Goal: Information Seeking & Learning: Learn about a topic

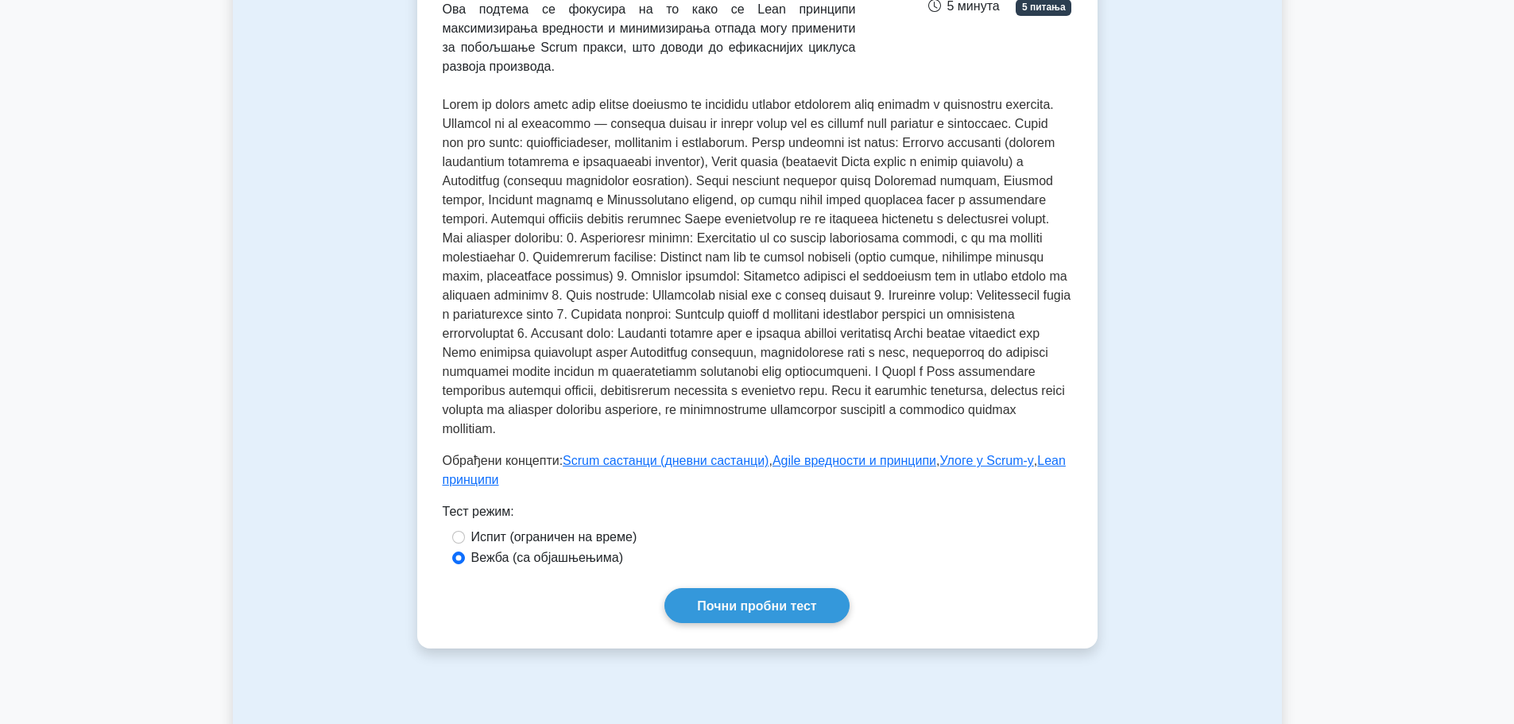
scroll to position [429, 0]
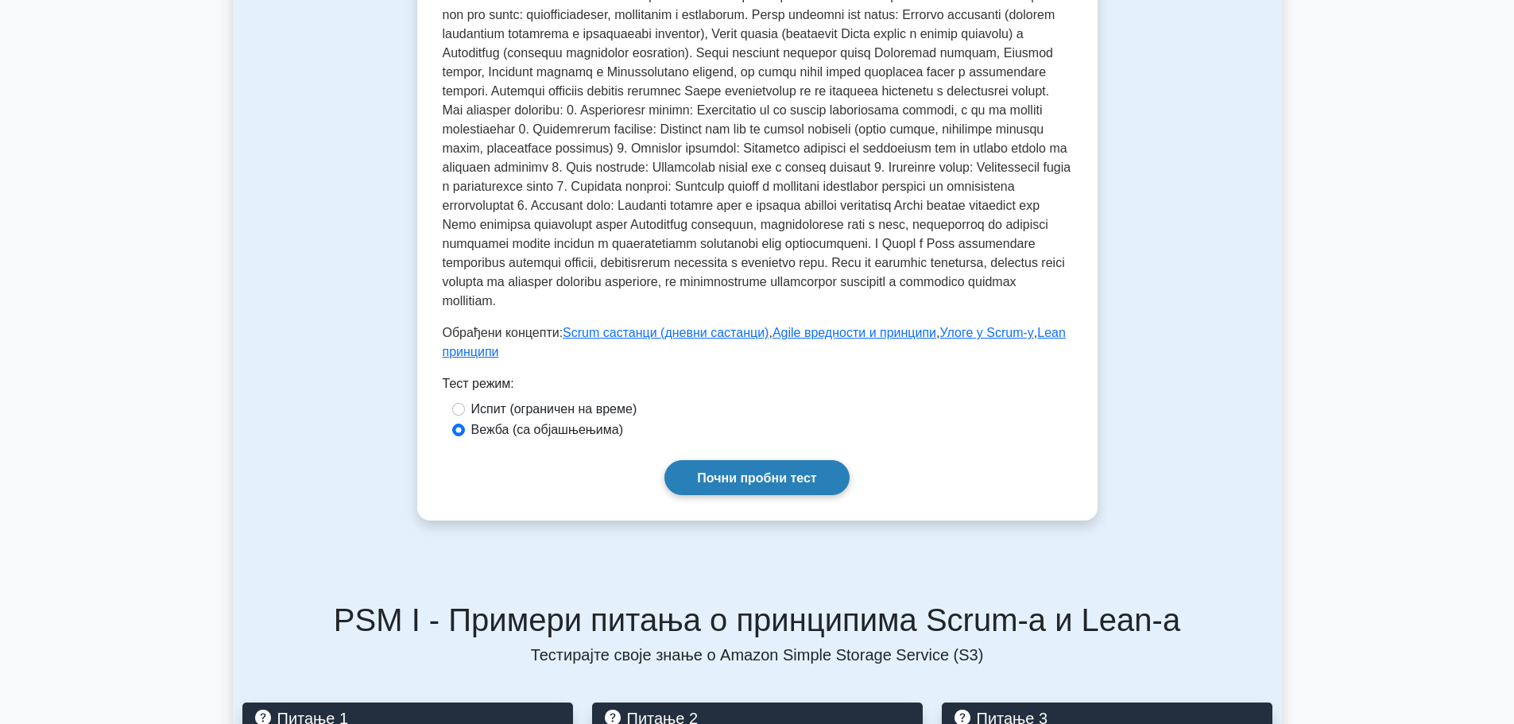
click at [756, 485] on link "Почни пробни тест" at bounding box center [756, 477] width 184 height 34
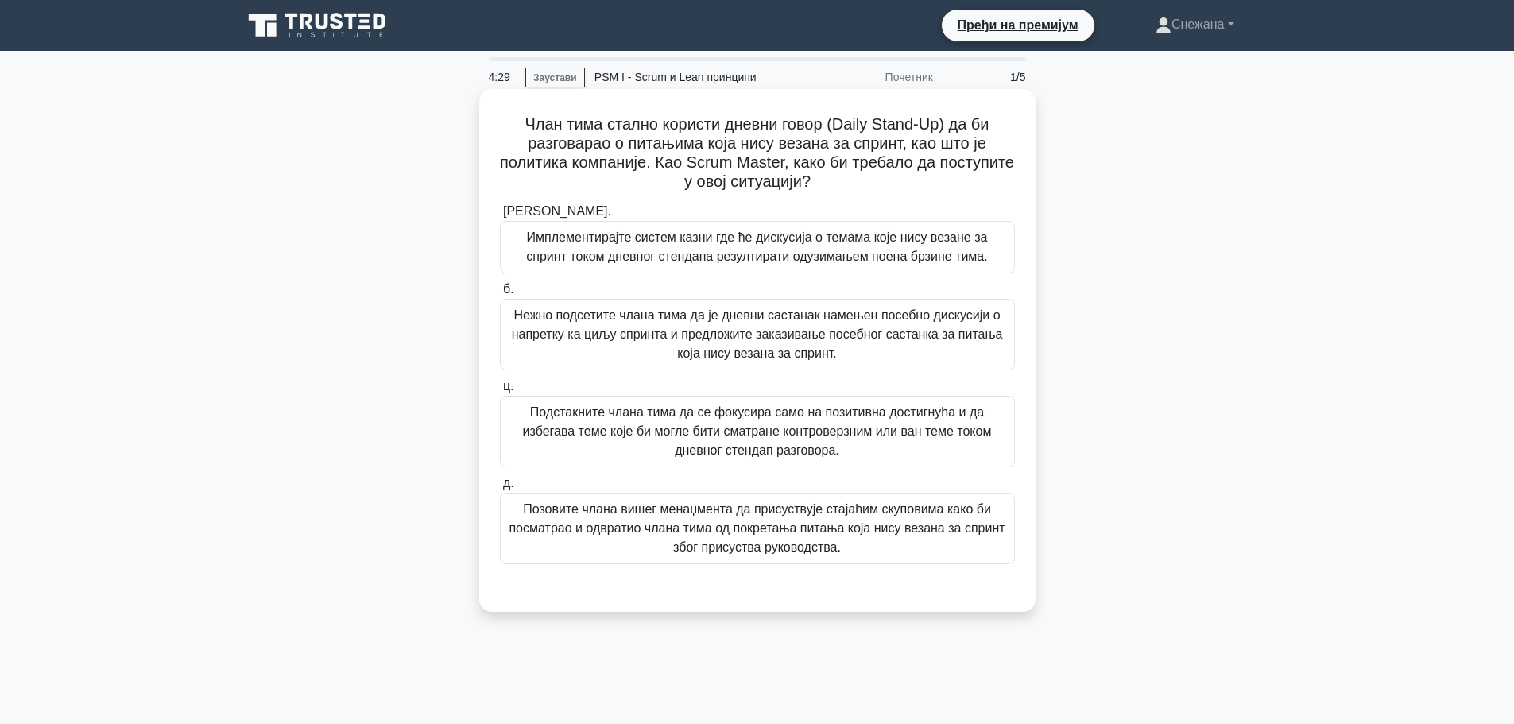
click at [876, 329] on font "Нежно подсетите члана тима да је дневни састанак намењен посебно дискусији о на…" at bounding box center [757, 334] width 491 height 52
click at [500, 295] on input "б. Нежно подсетите члана тима да је дневни састанак намењен посебно дискусији о…" at bounding box center [500, 289] width 0 height 10
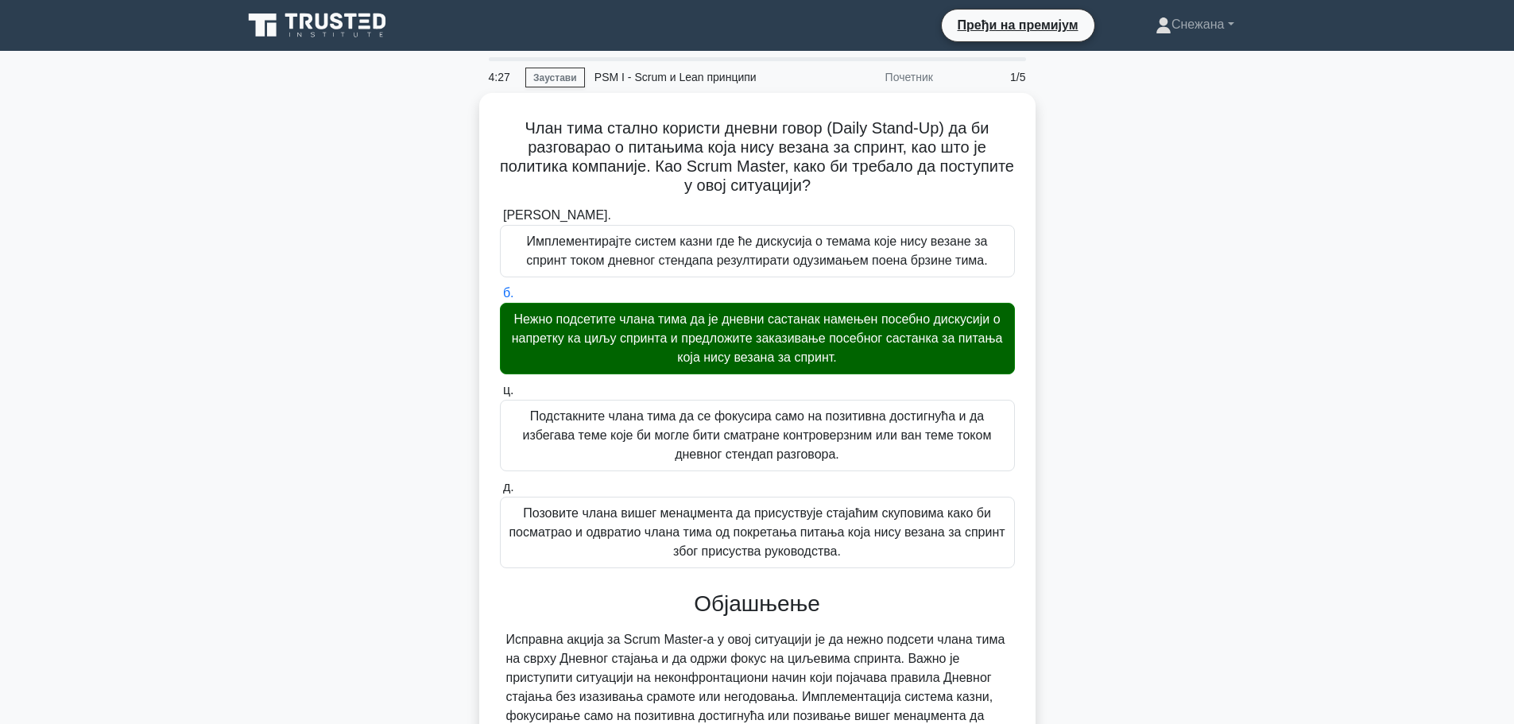
scroll to position [202, 0]
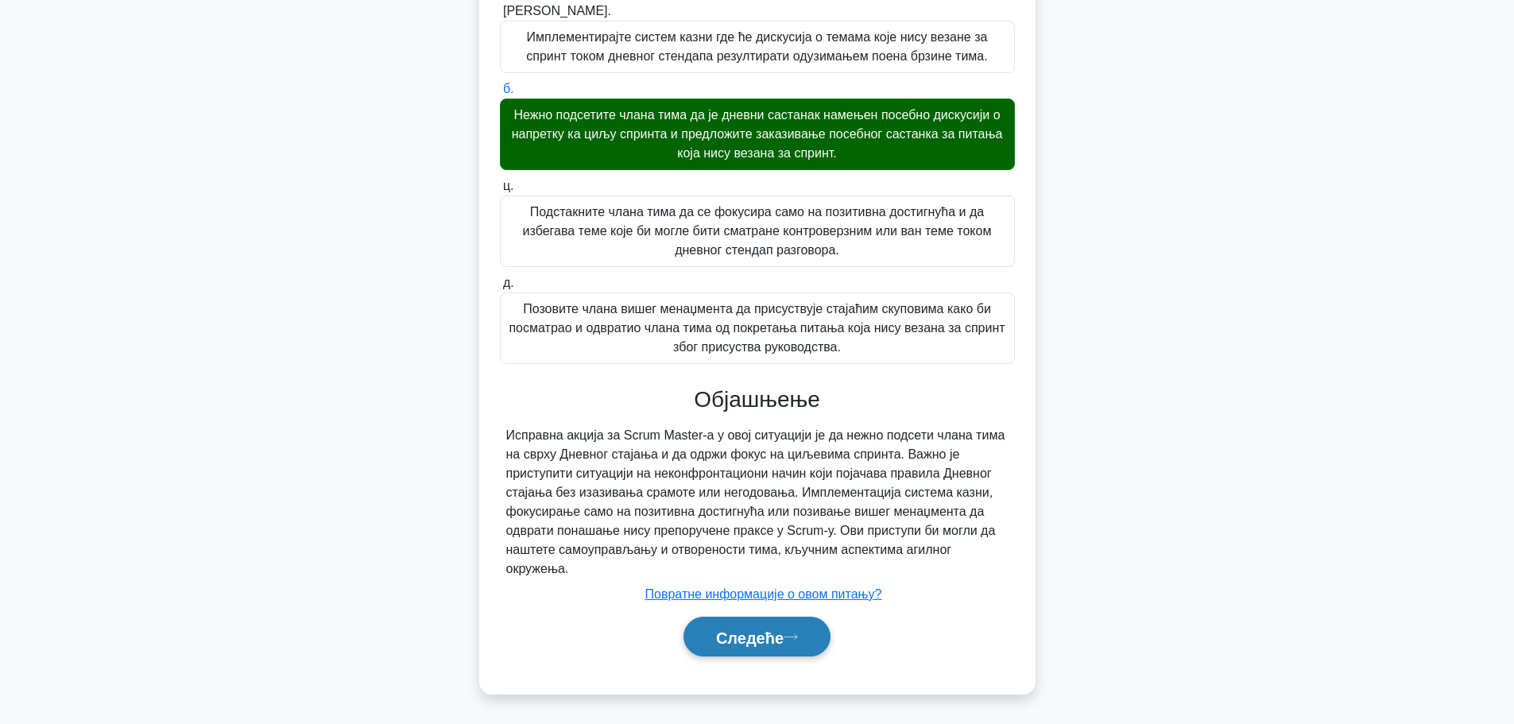
click at [777, 621] on button "Следеће" at bounding box center [756, 637] width 147 height 41
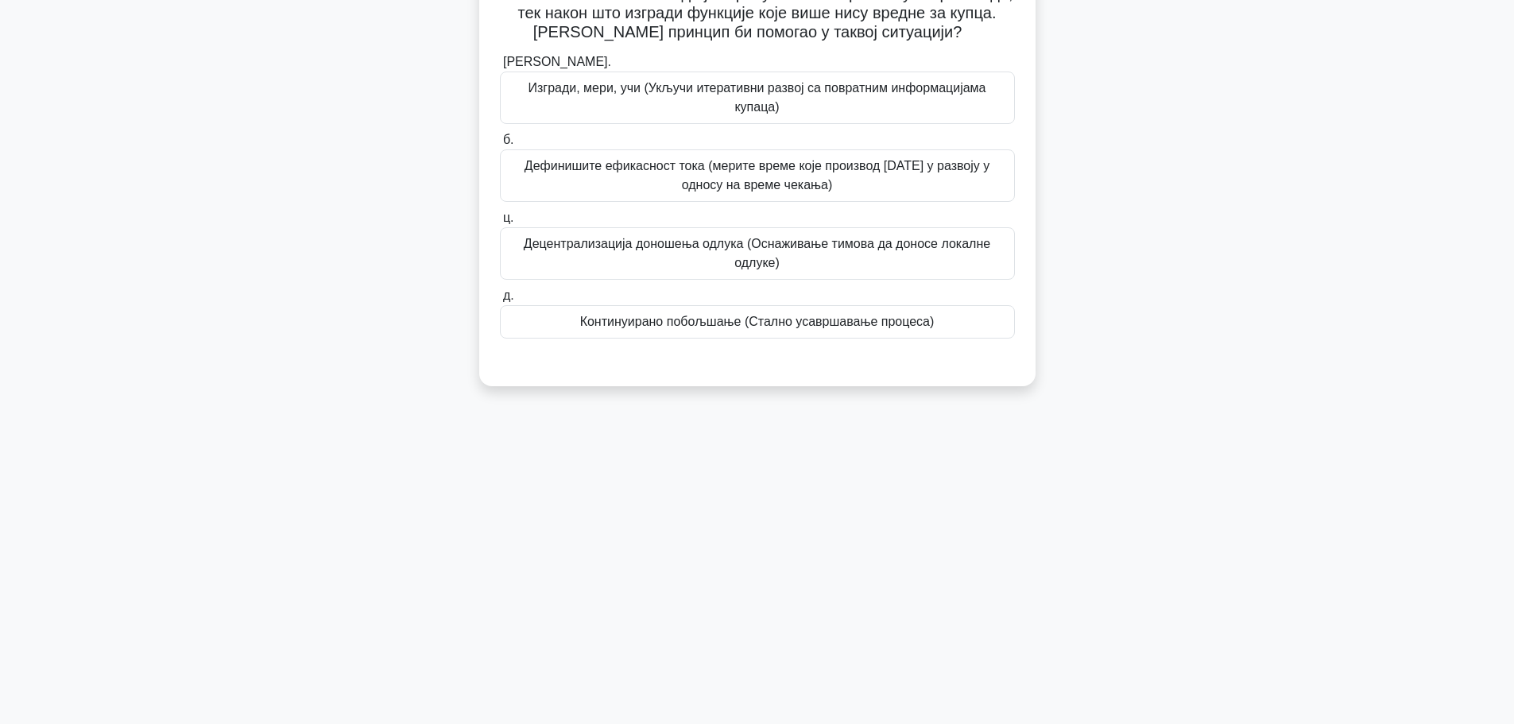
scroll to position [0, 0]
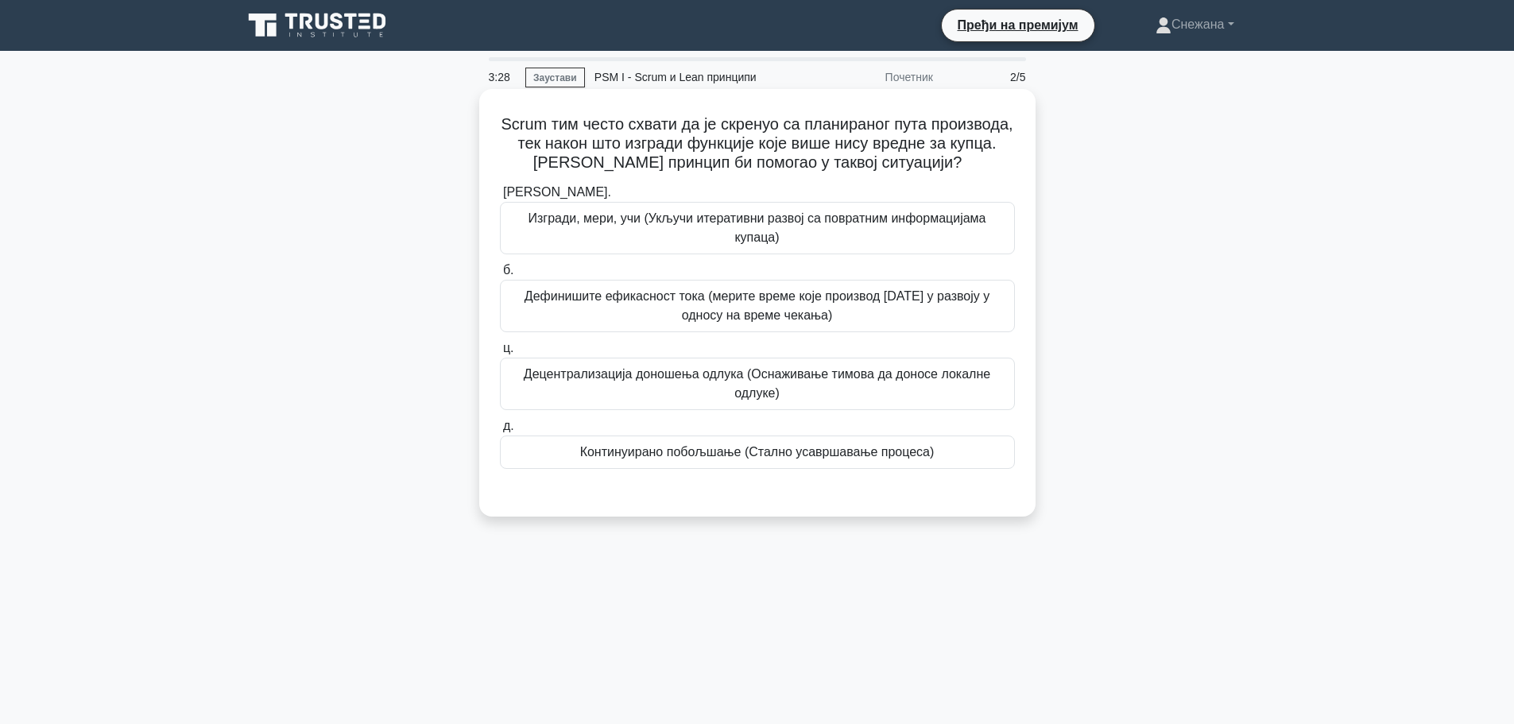
click at [849, 455] on font "Континуирано побољшање (Стално усавршавање процеса)" at bounding box center [757, 452] width 354 height 14
click at [500, 431] on input "д. Континуирано побољшање (Стално усавршавање процеса)" at bounding box center [500, 426] width 0 height 10
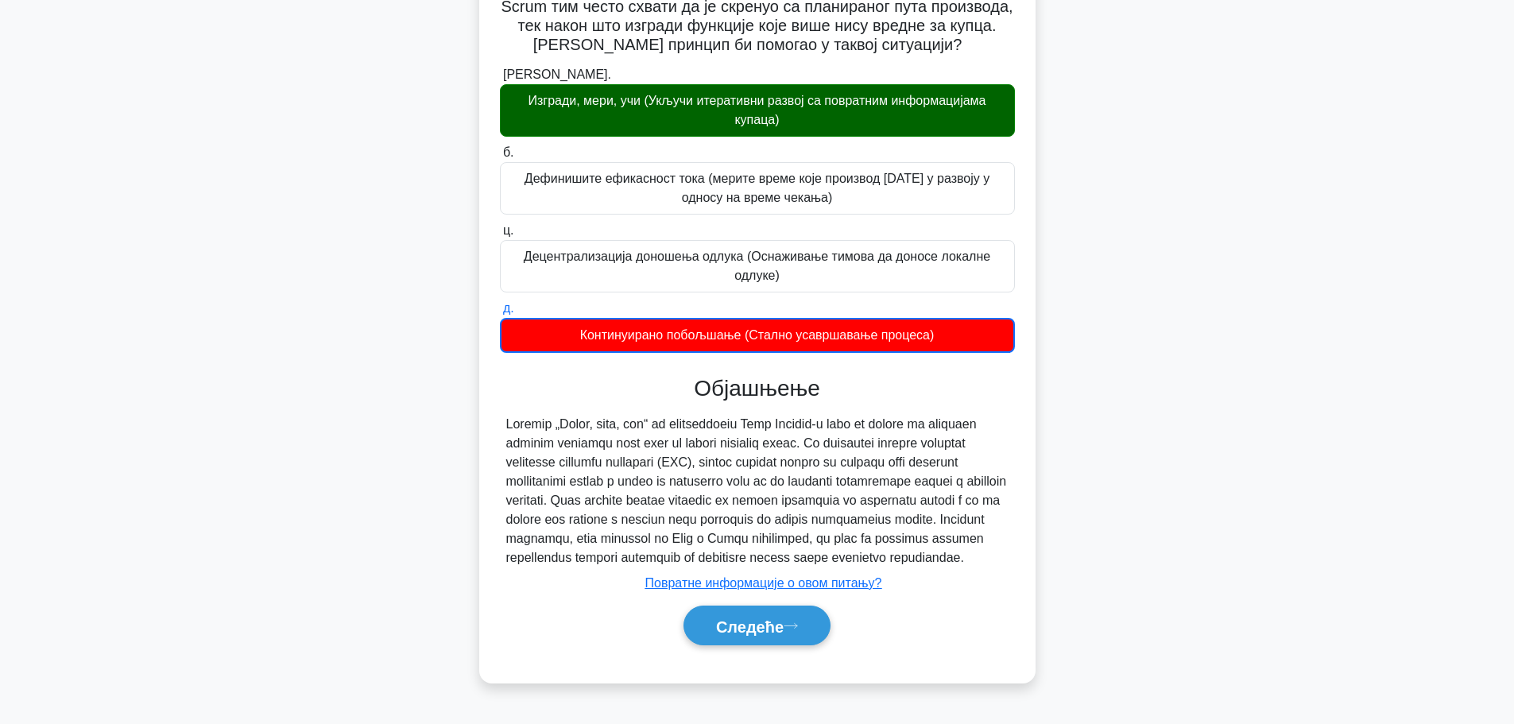
scroll to position [134, 0]
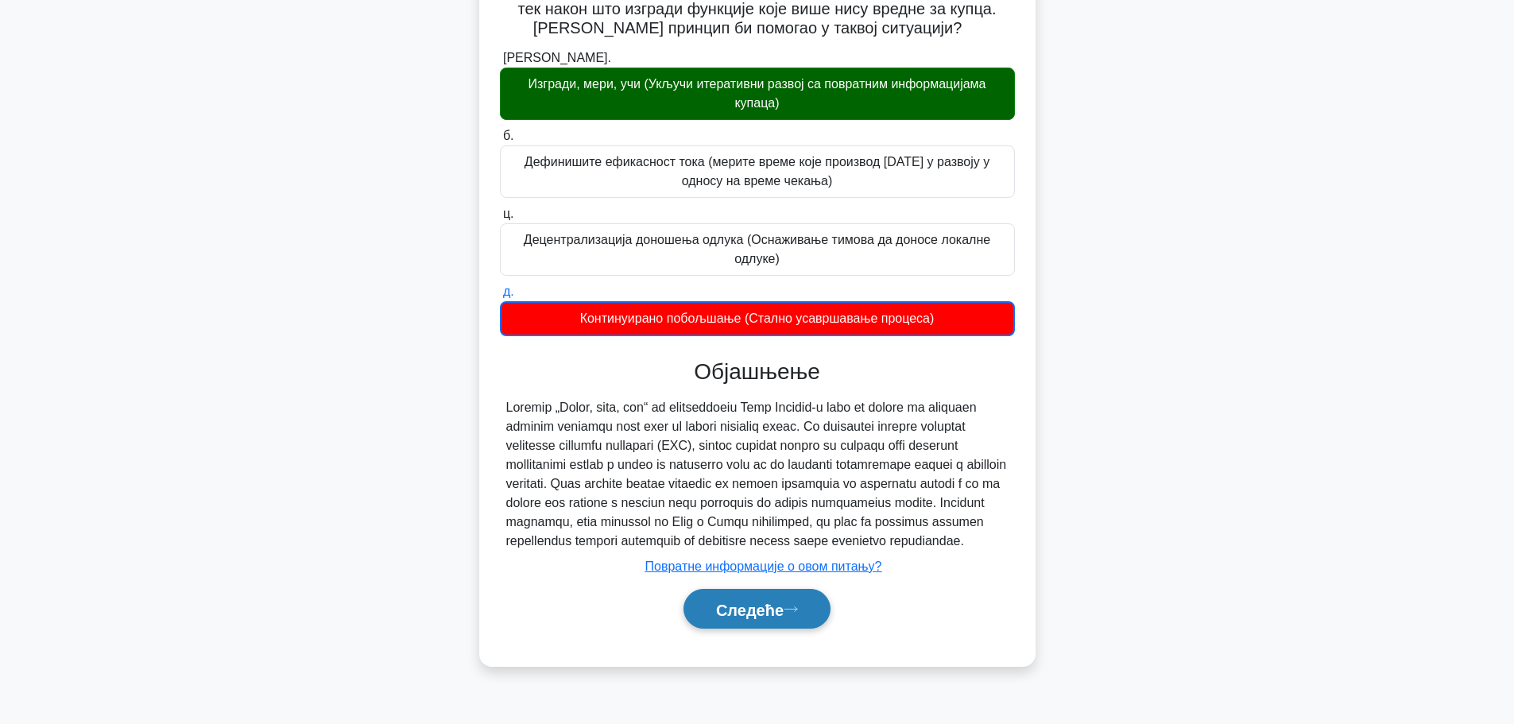
click at [732, 618] on font "Следеће" at bounding box center [750, 609] width 68 height 17
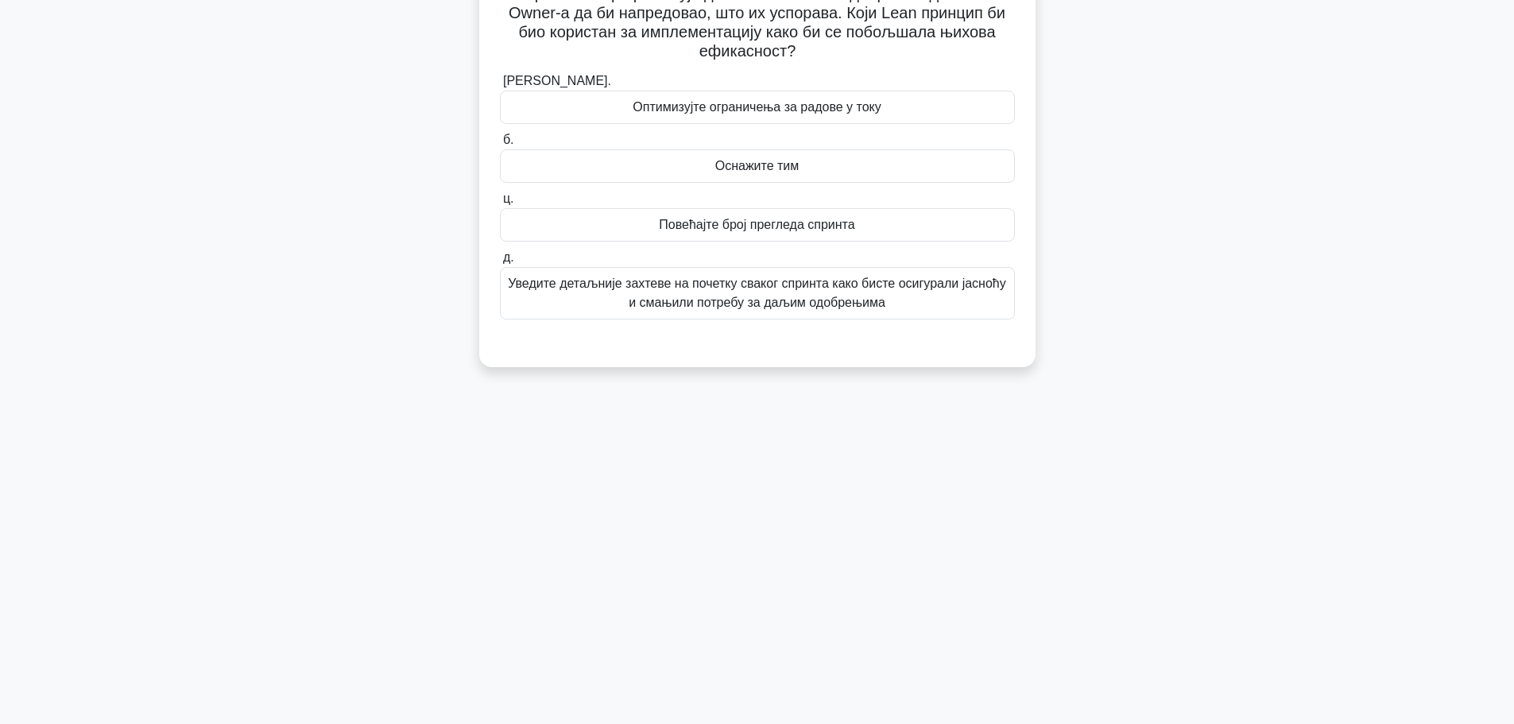
scroll to position [0, 0]
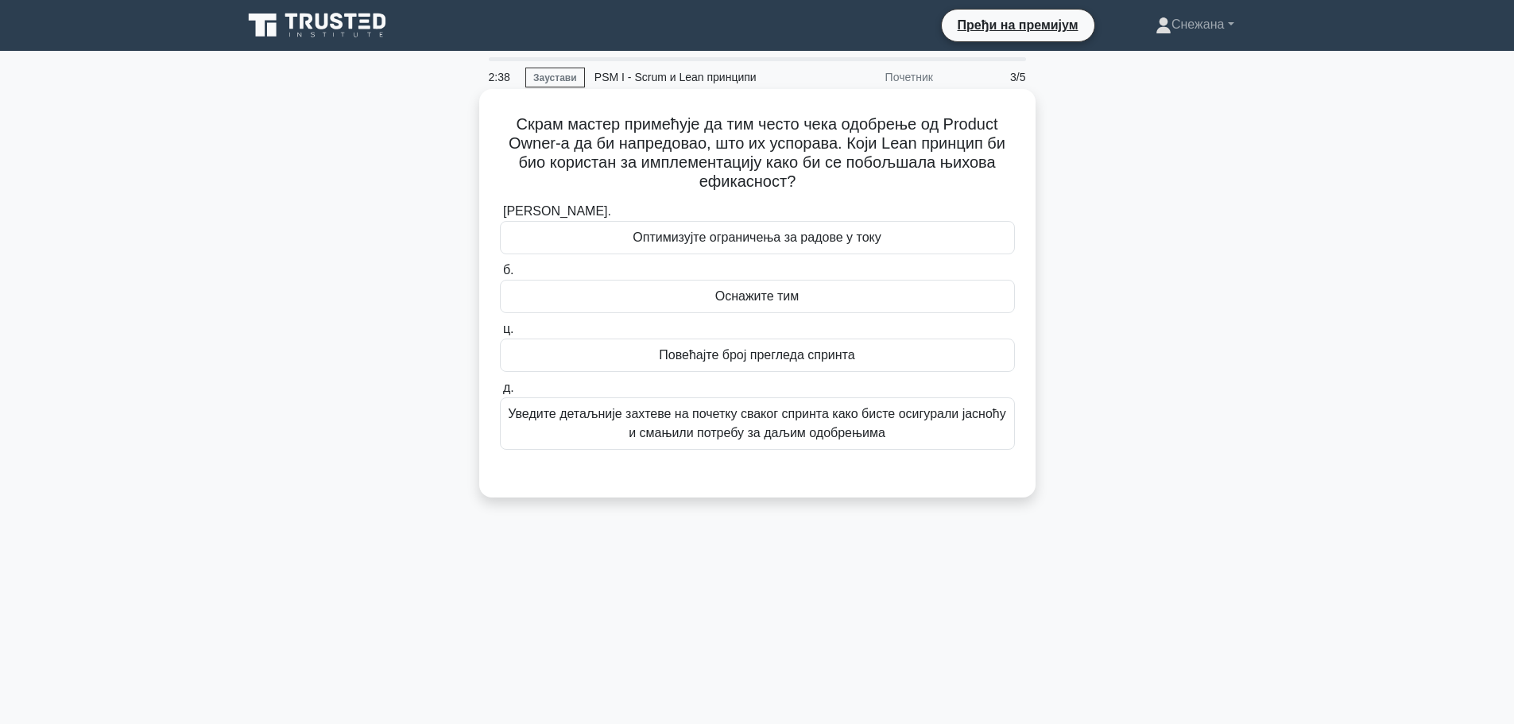
click at [937, 435] on font "Уведите детаљније захтеве на почетку сваког спринта како бисте осигурали јасноћ…" at bounding box center [757, 423] width 501 height 38
click at [500, 393] on input "д. Уведите детаљније захтеве на почетку сваког спринта како бисте осигурали јас…" at bounding box center [500, 388] width 0 height 10
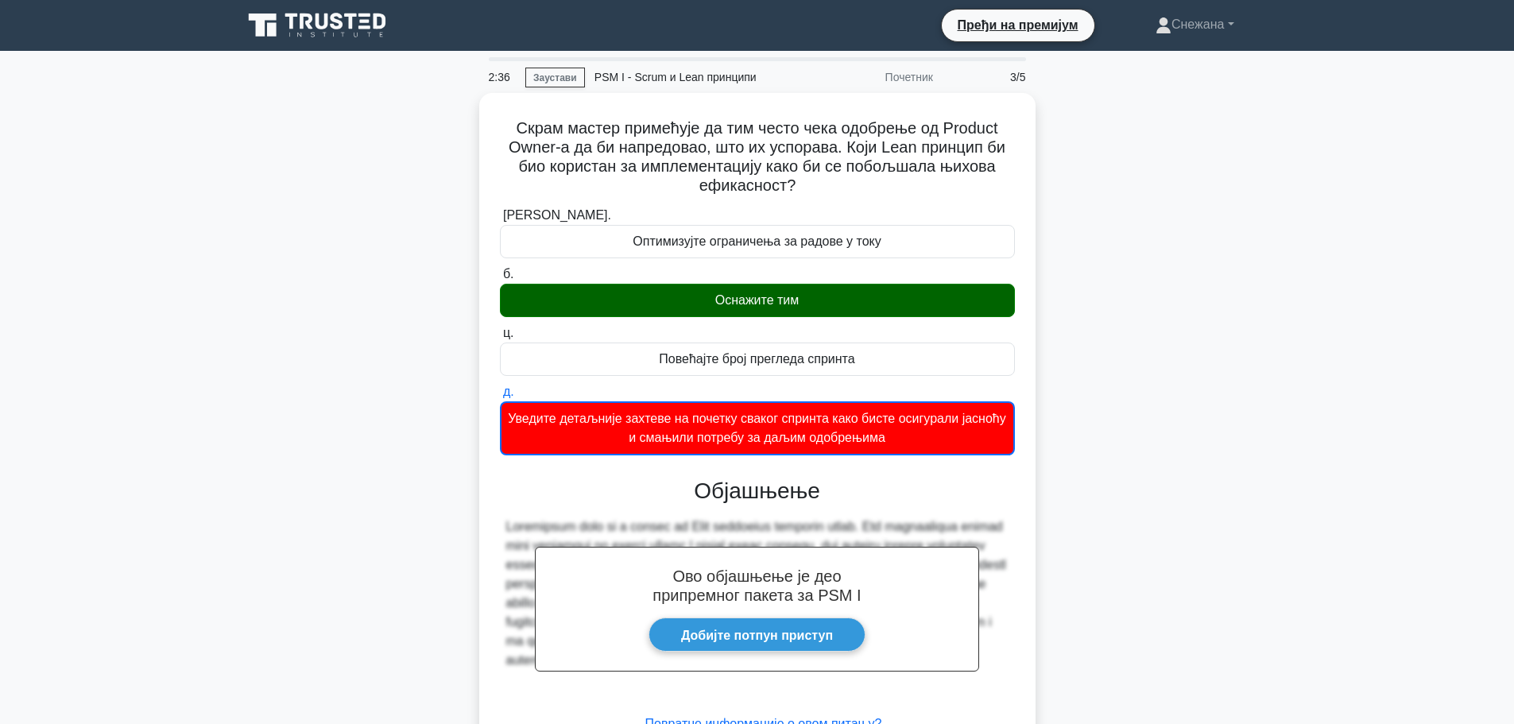
scroll to position [134, 0]
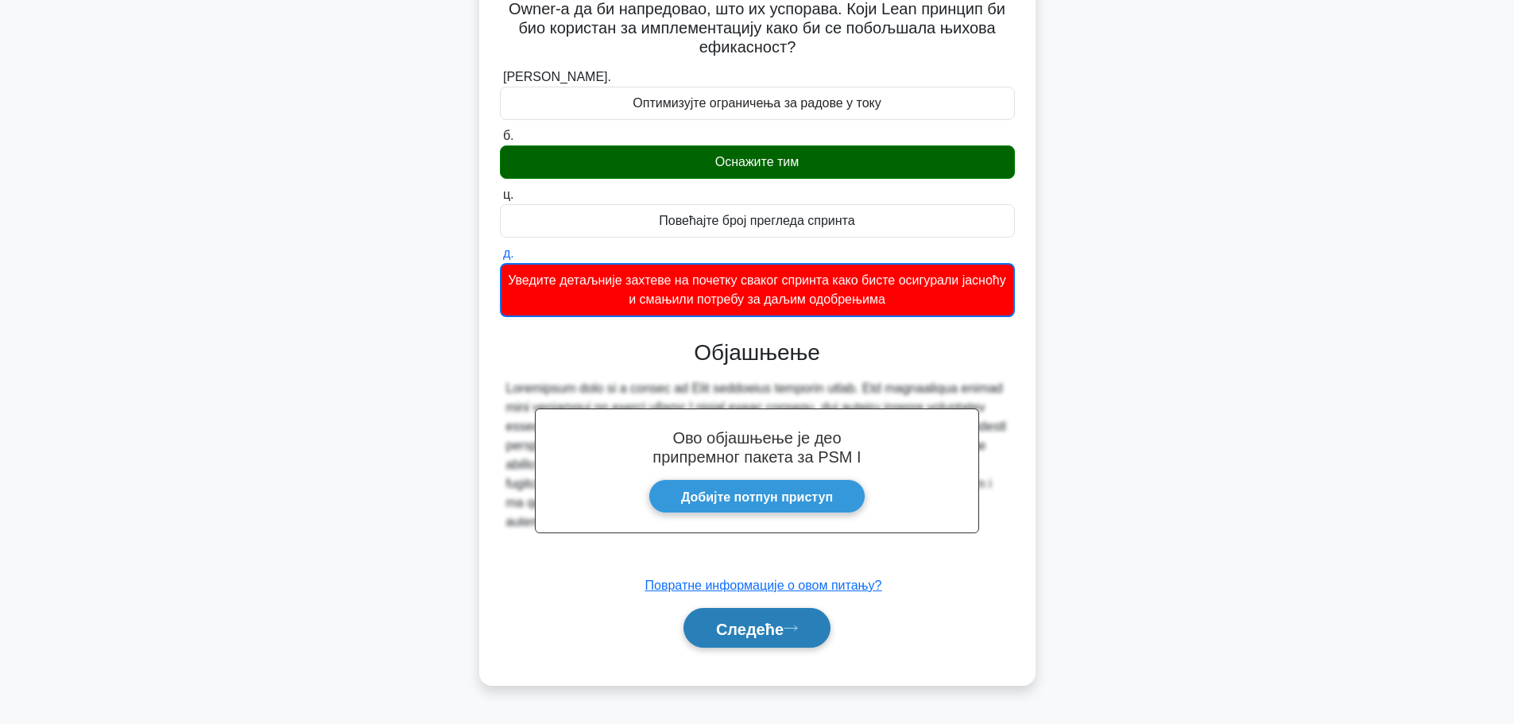
click at [798, 627] on icon at bounding box center [790, 628] width 14 height 9
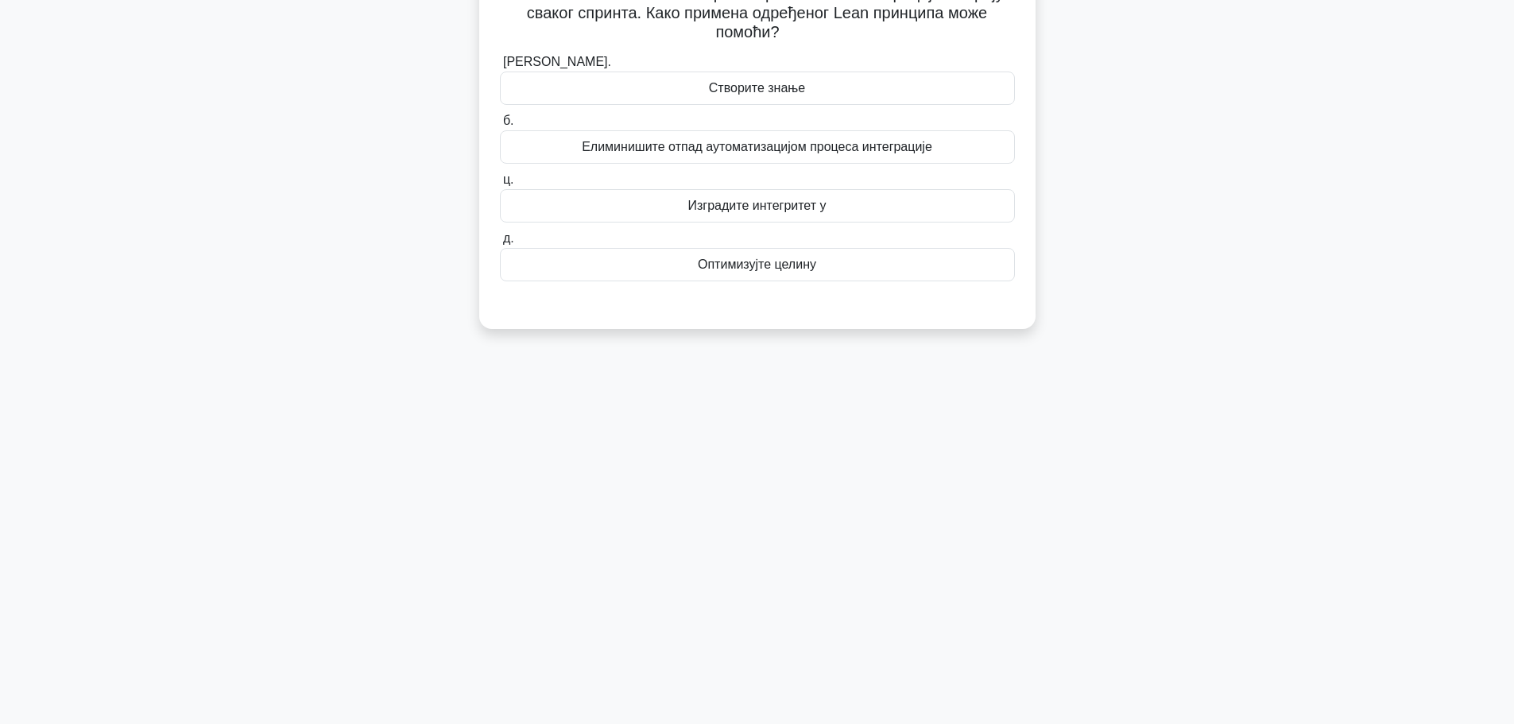
scroll to position [0, 0]
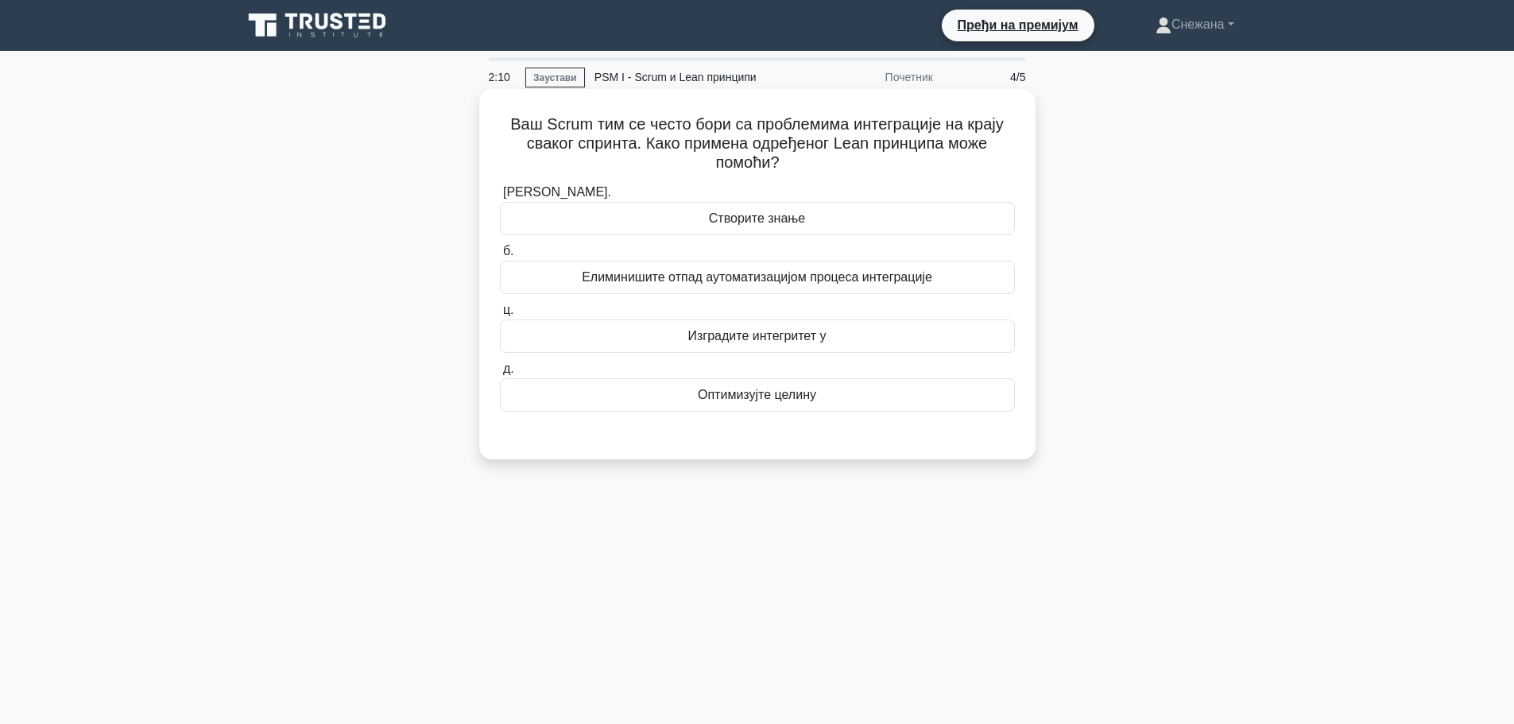
click at [787, 271] on font "Елиминишите отпад аутоматизацијом процеса интеграције" at bounding box center [757, 277] width 350 height 14
click at [500, 257] on input "б. Елиминишите отпад аутоматизацијом процеса интеграције" at bounding box center [500, 251] width 0 height 10
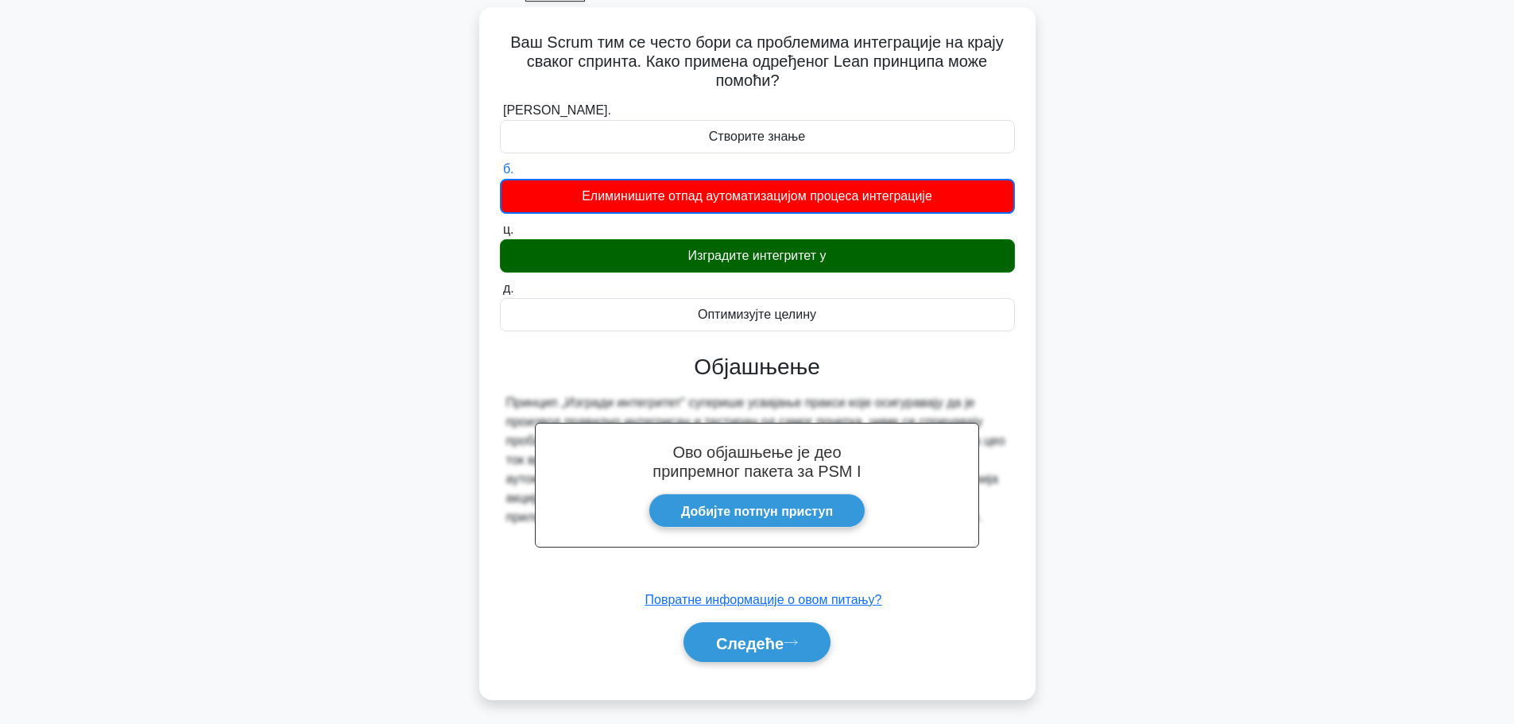
scroll to position [134, 0]
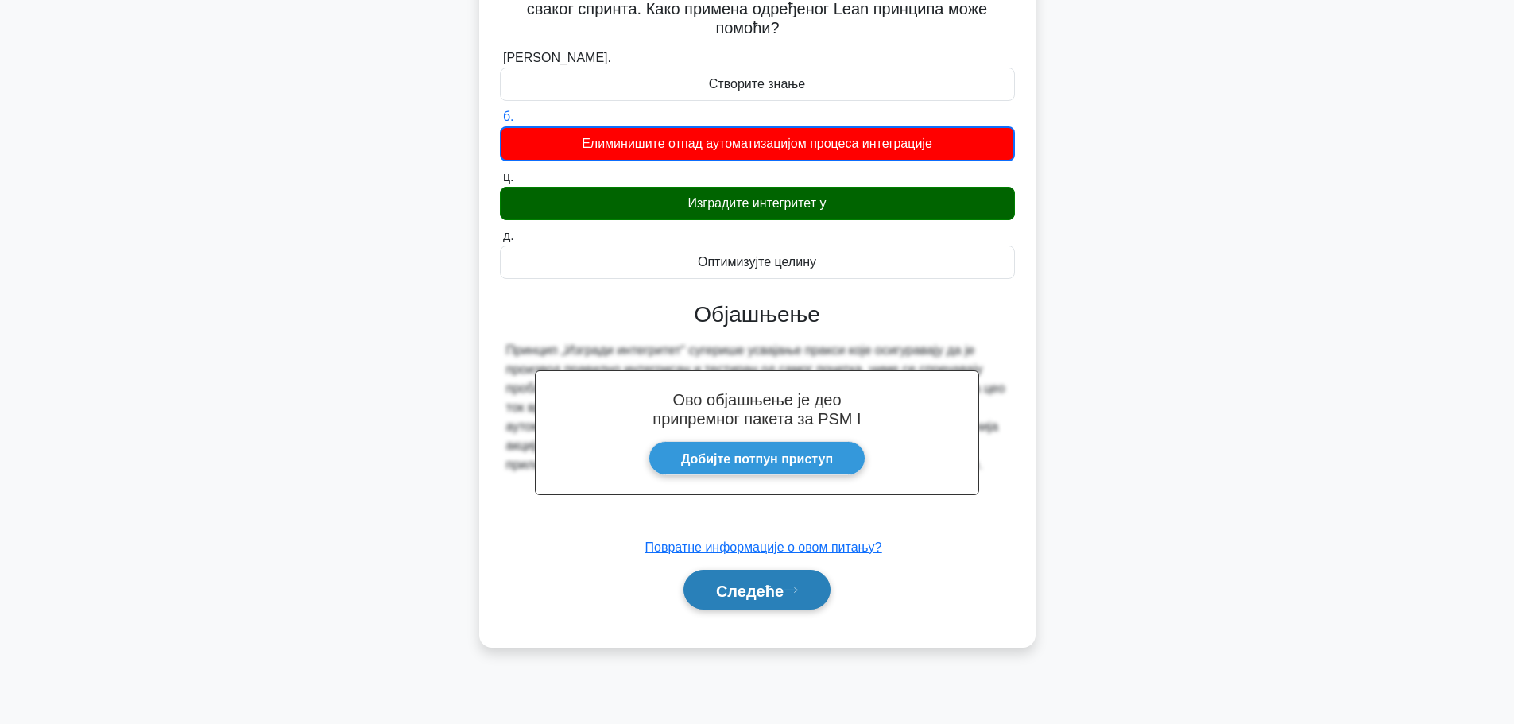
click at [798, 574] on button "Следеће" at bounding box center [756, 590] width 147 height 41
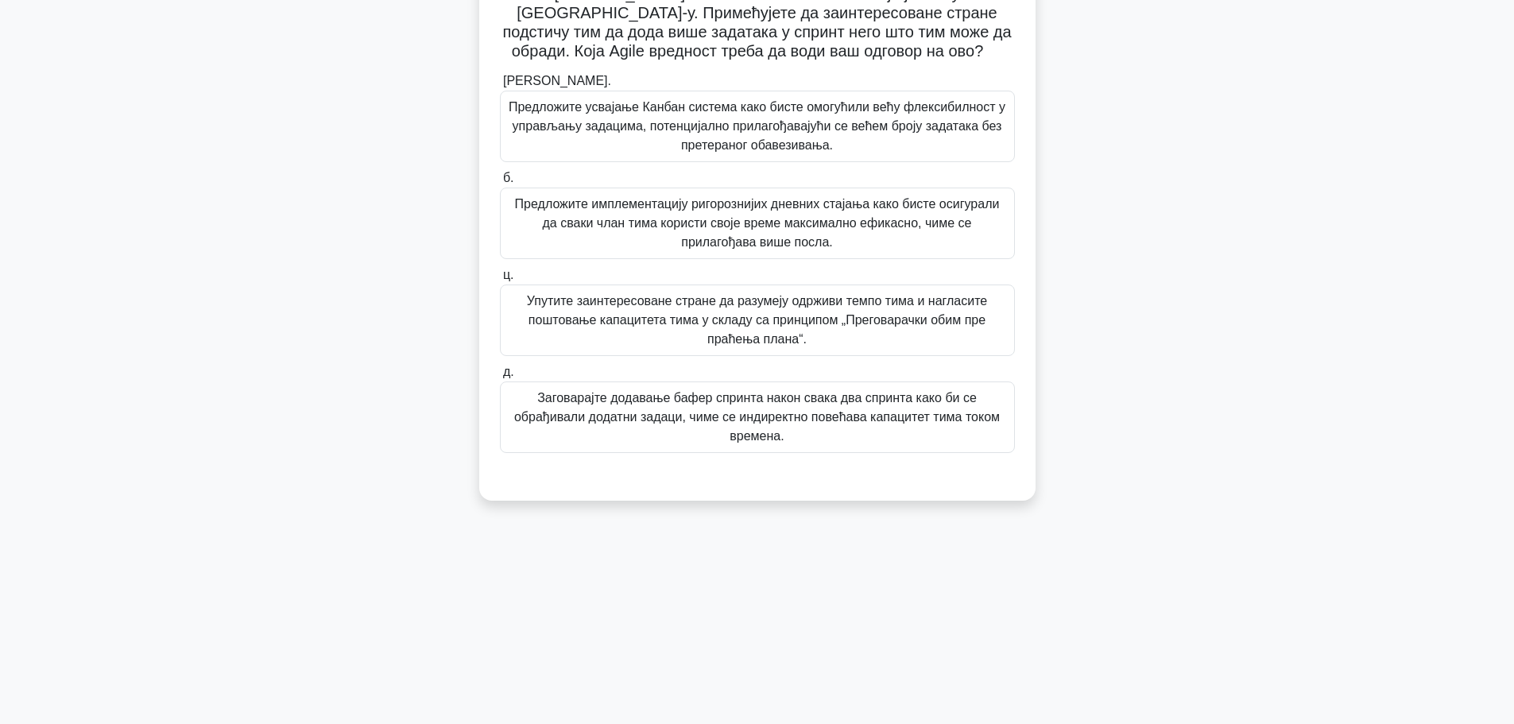
scroll to position [0, 0]
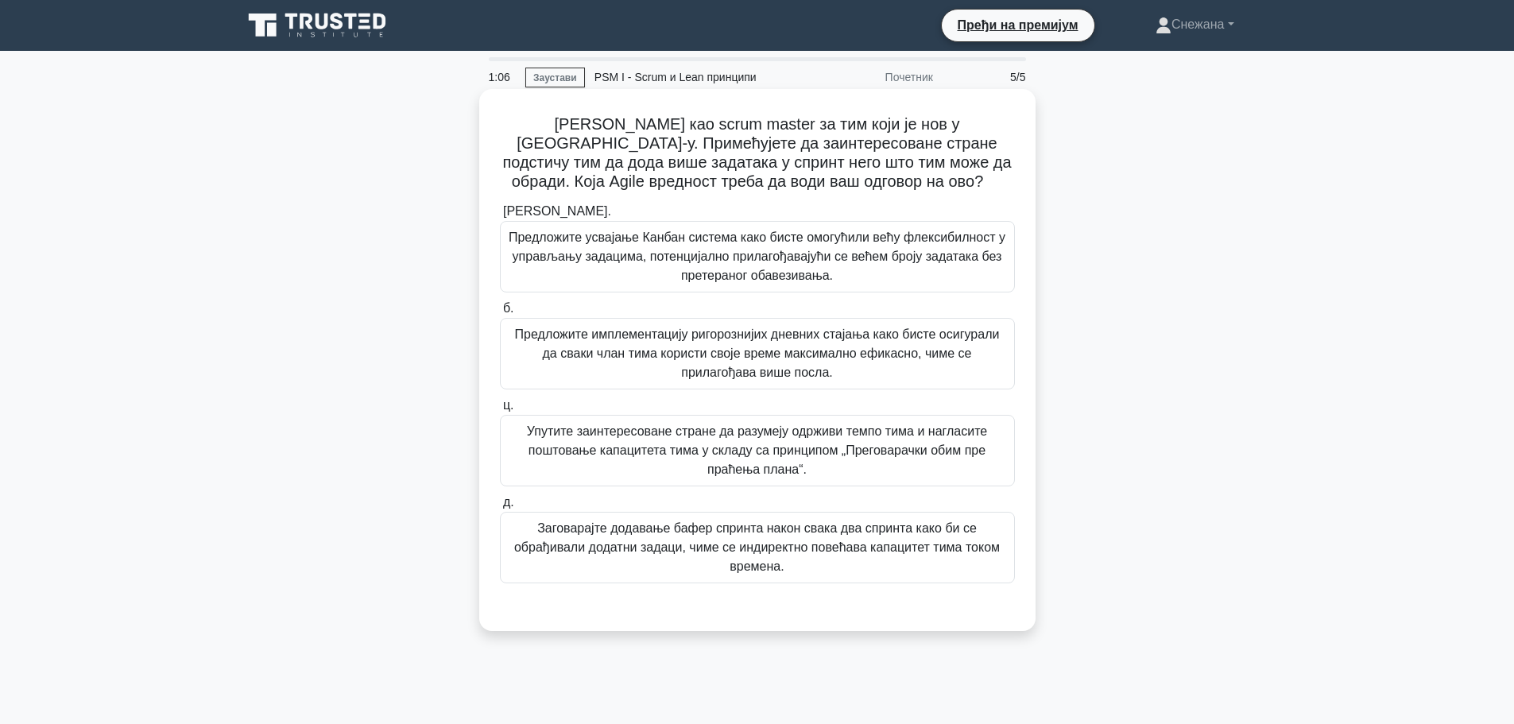
click at [932, 460] on font "Упутите заинтересоване стране да разумеју одрживи темпо тима и нагласите поштов…" at bounding box center [757, 450] width 501 height 57
click at [500, 411] on input "ц. Упутите заинтересоване стране да разумеју одрживи темпо тима и нагласите пош…" at bounding box center [500, 405] width 0 height 10
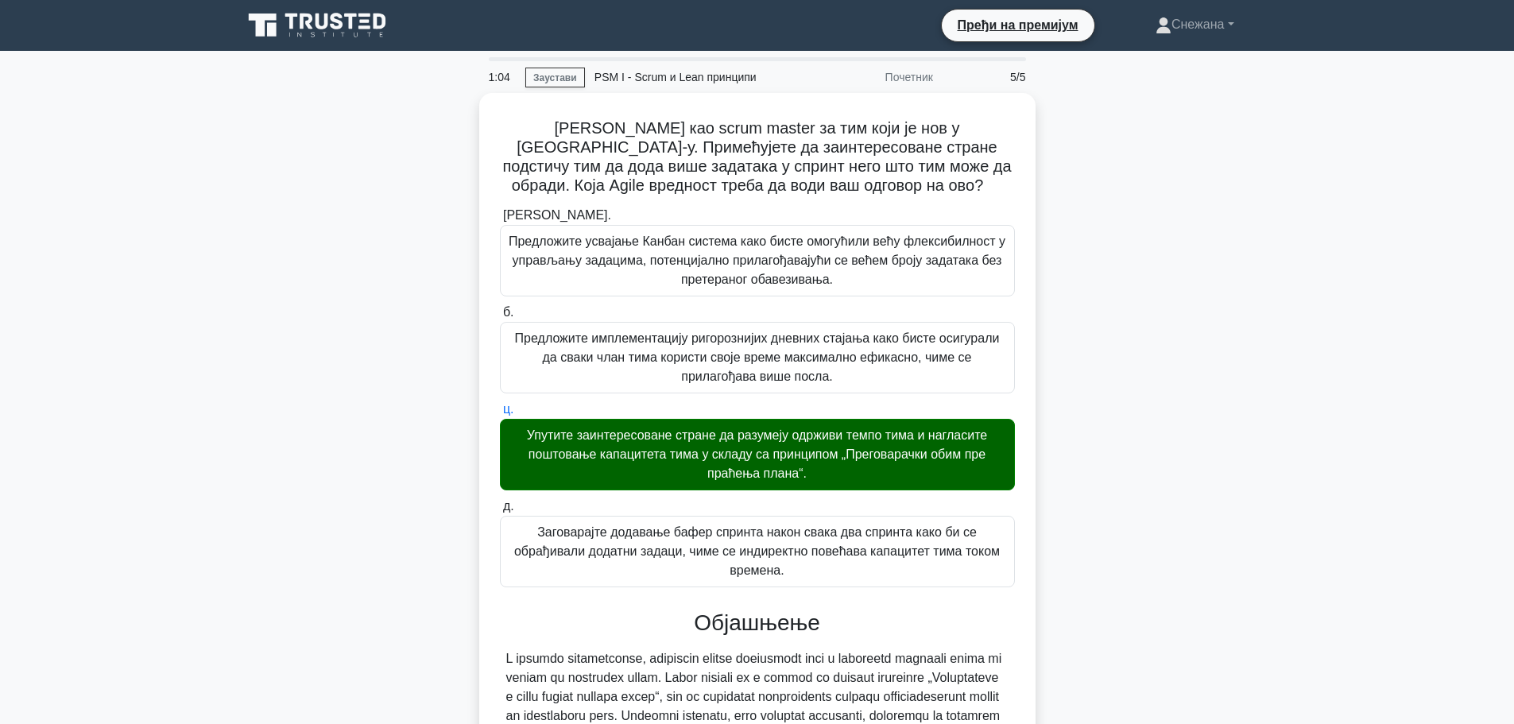
scroll to position [240, 0]
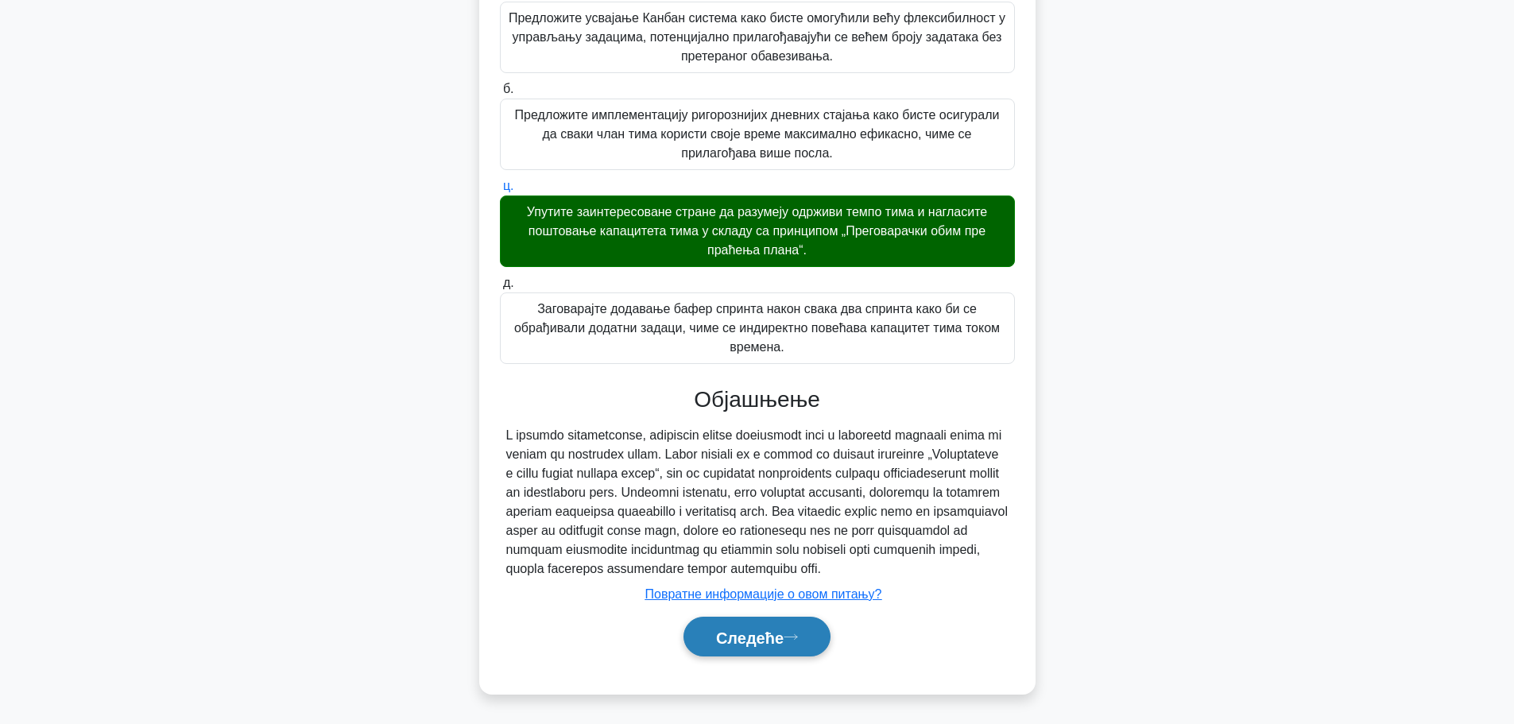
click at [763, 632] on font "Следеће" at bounding box center [750, 636] width 68 height 17
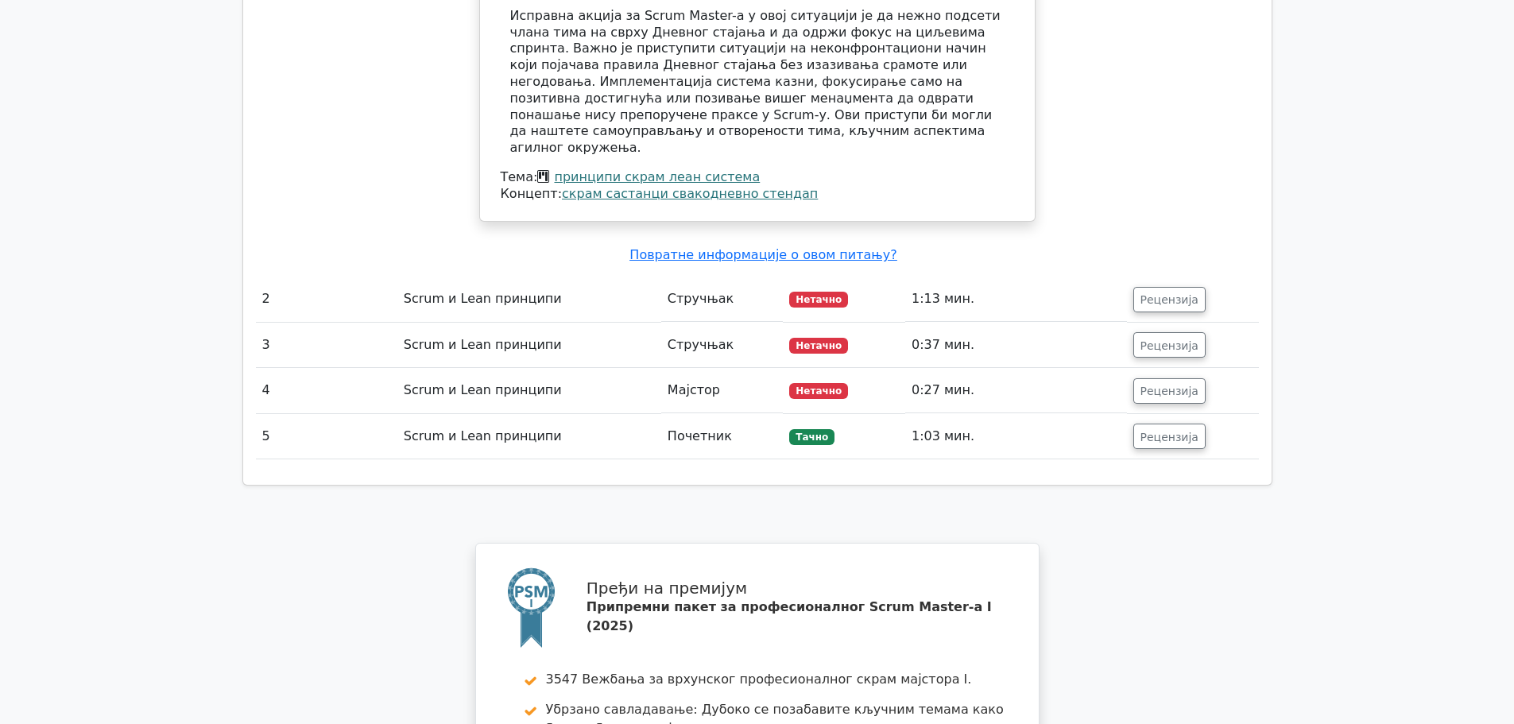
scroll to position [1815, 0]
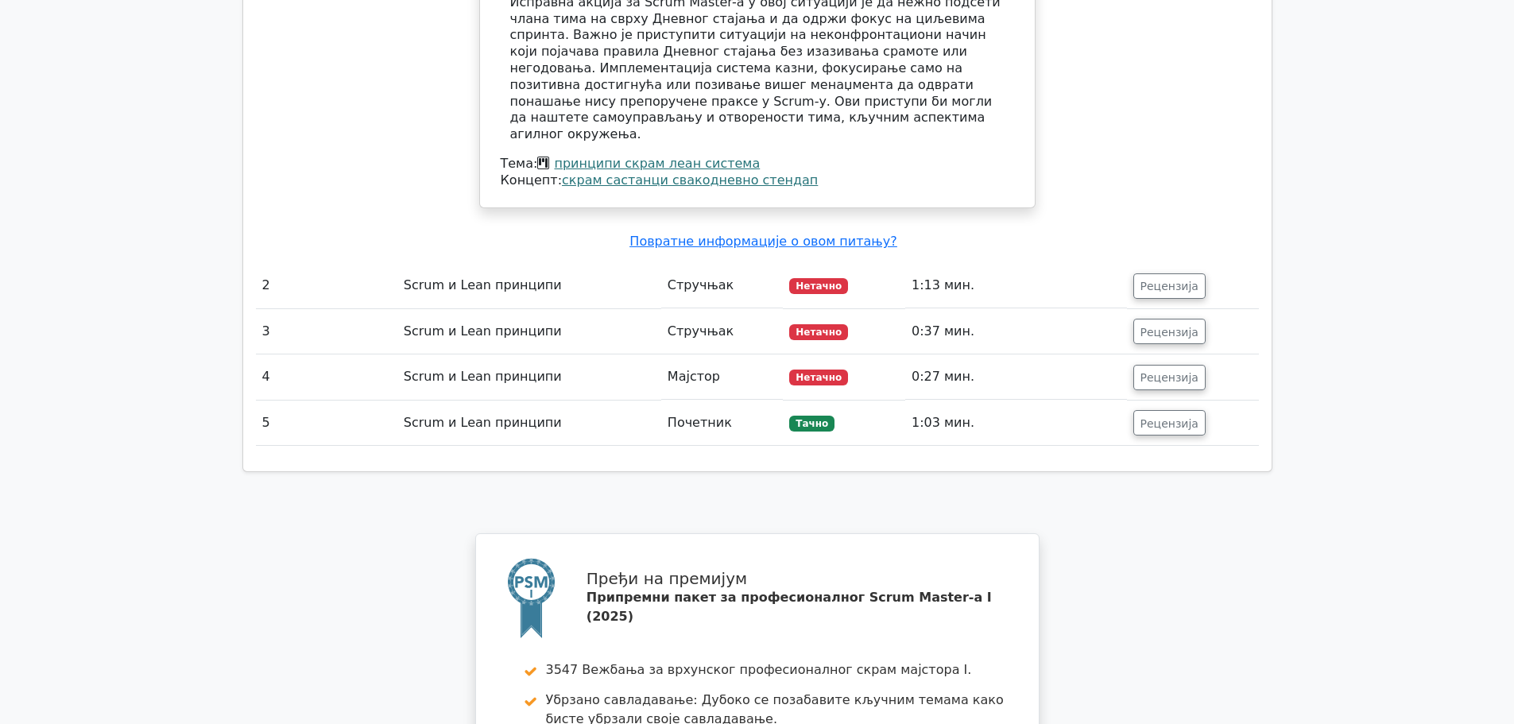
click at [814, 309] on td "Нетачно" at bounding box center [844, 331] width 122 height 45
click at [1205, 309] on td "Рецензија" at bounding box center [1193, 331] width 132 height 45
click at [1163, 325] on font "Рецензија" at bounding box center [1169, 331] width 58 height 13
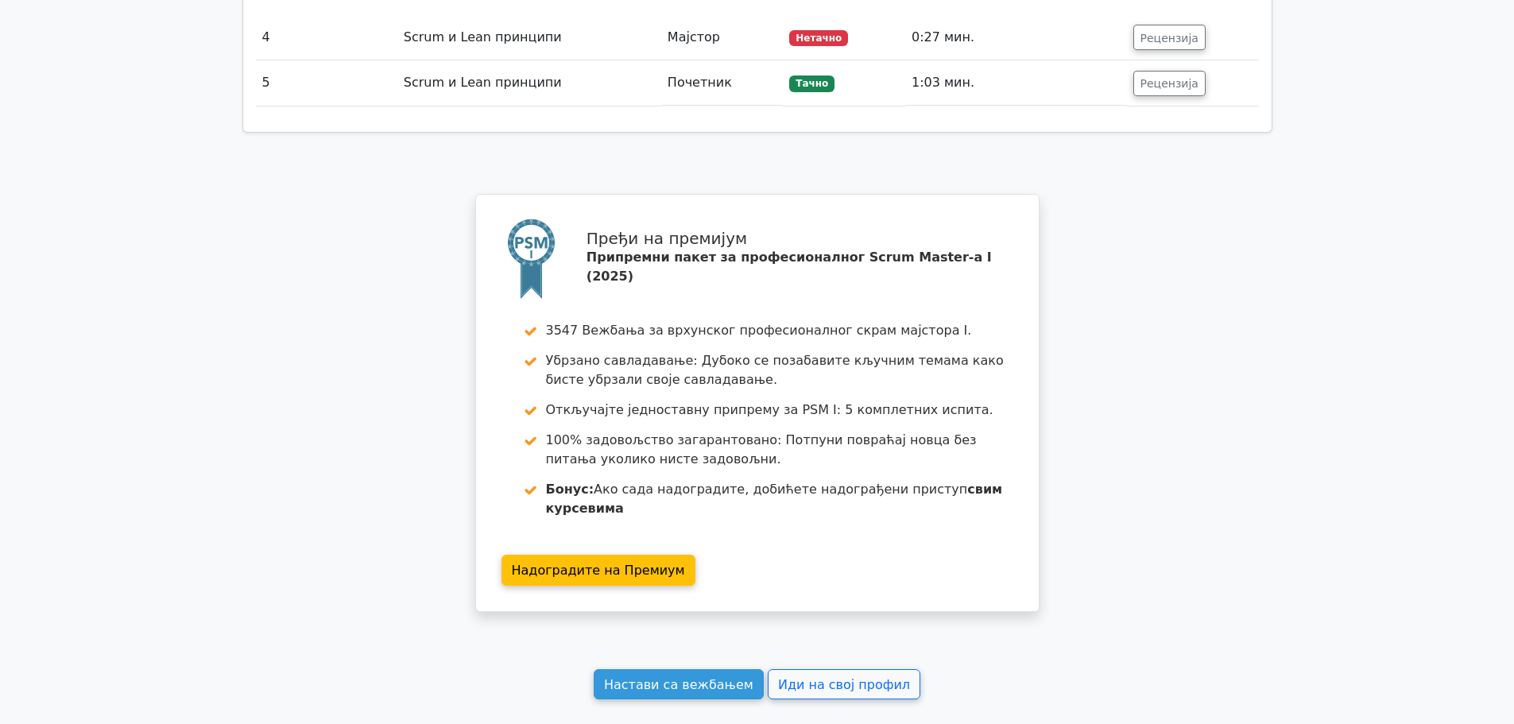
scroll to position [2851, 0]
